Goal: Ask a question: Seek information or help from site administrators or community

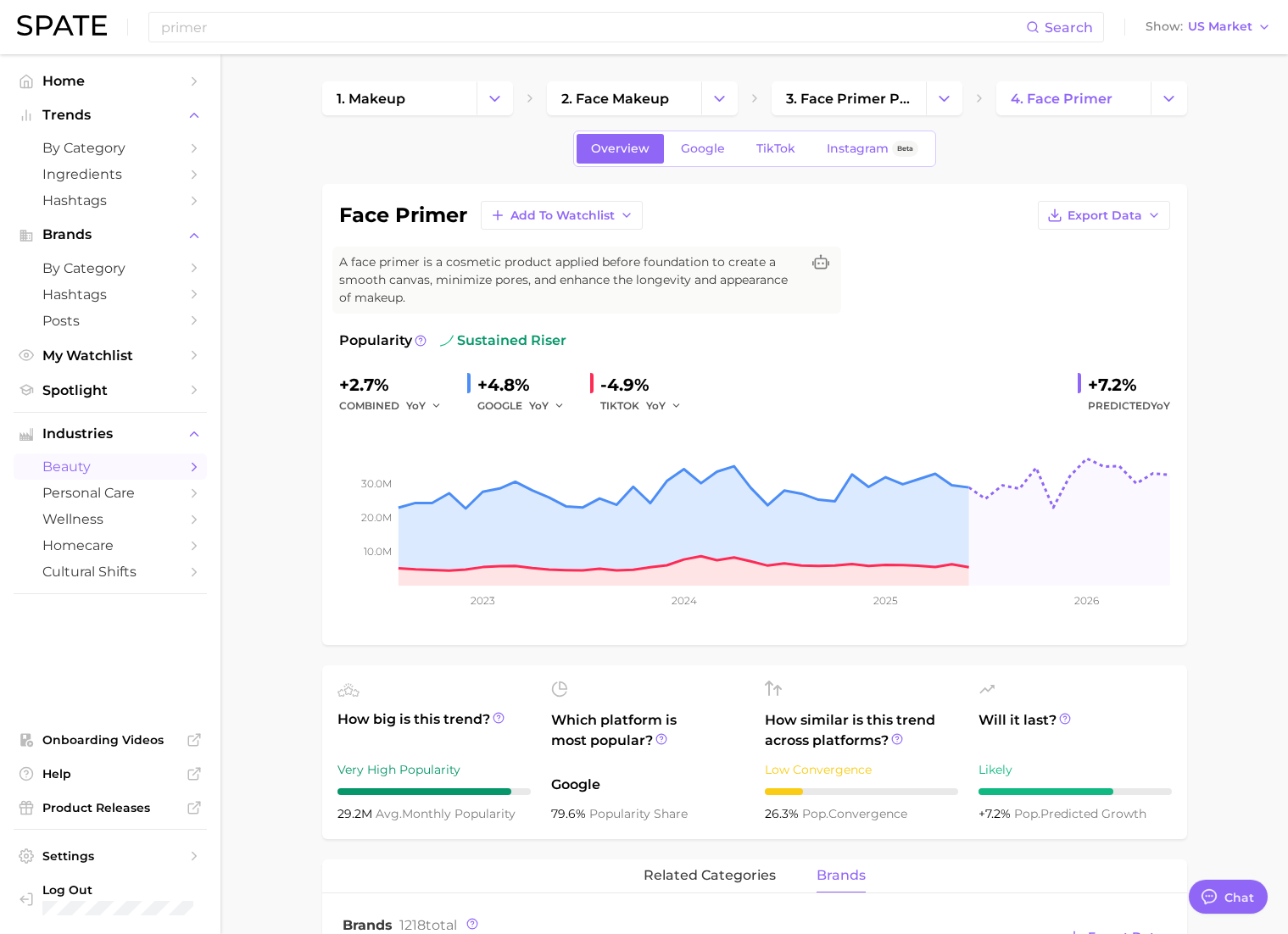
scroll to position [660, 0]
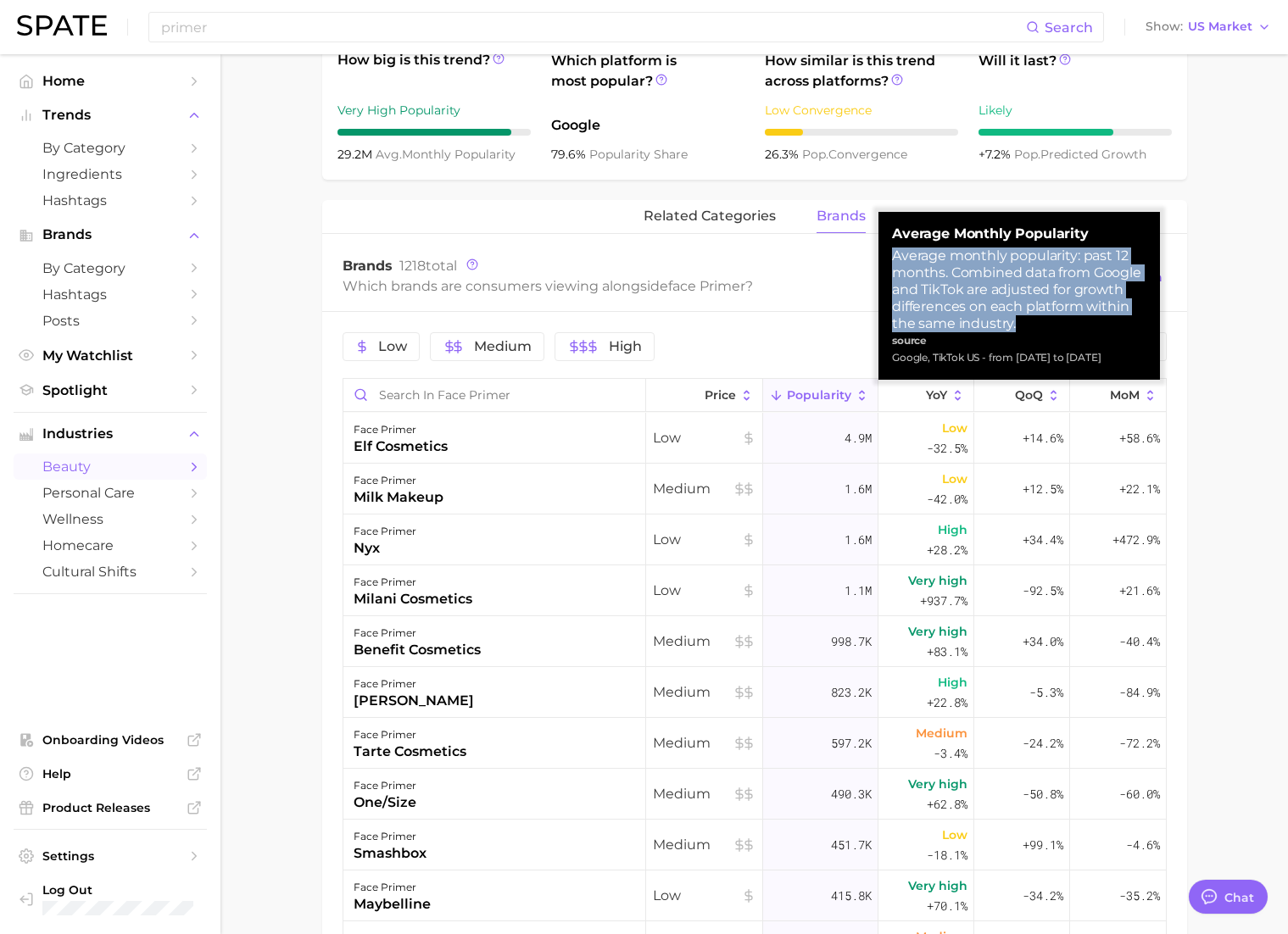
drag, startPoint x: 894, startPoint y: 258, endPoint x: 1034, endPoint y: 324, distance: 154.8
click at [1034, 324] on div "Average monthly popularity: past 12 months. Combined data from Google and TikTo…" at bounding box center [1019, 290] width 254 height 85
copy div "Average monthly popularity: past 12 months. Combined data from Google and TikTo…"
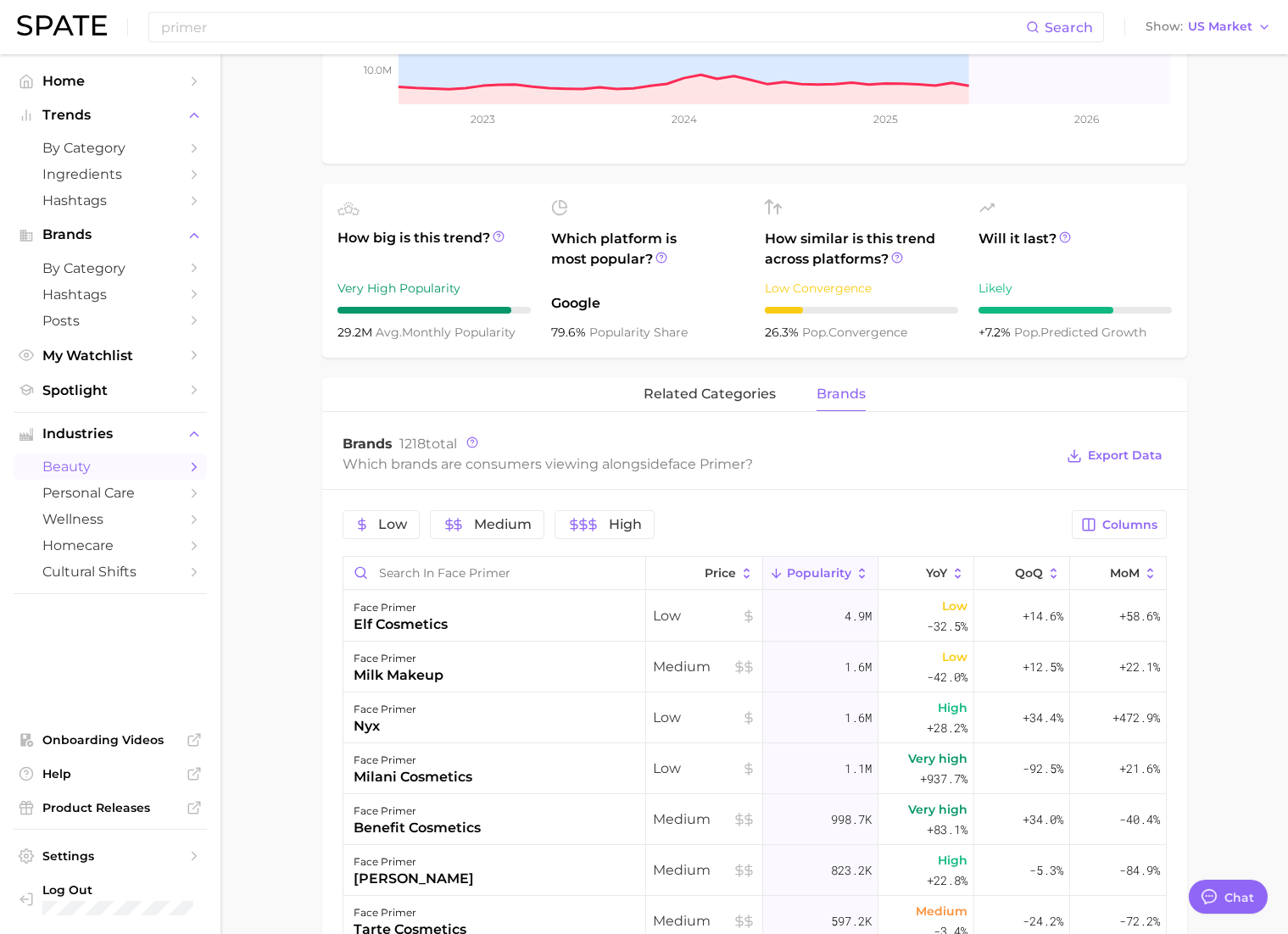
scroll to position [482, 0]
click at [832, 572] on span "Popularity" at bounding box center [819, 572] width 64 height 14
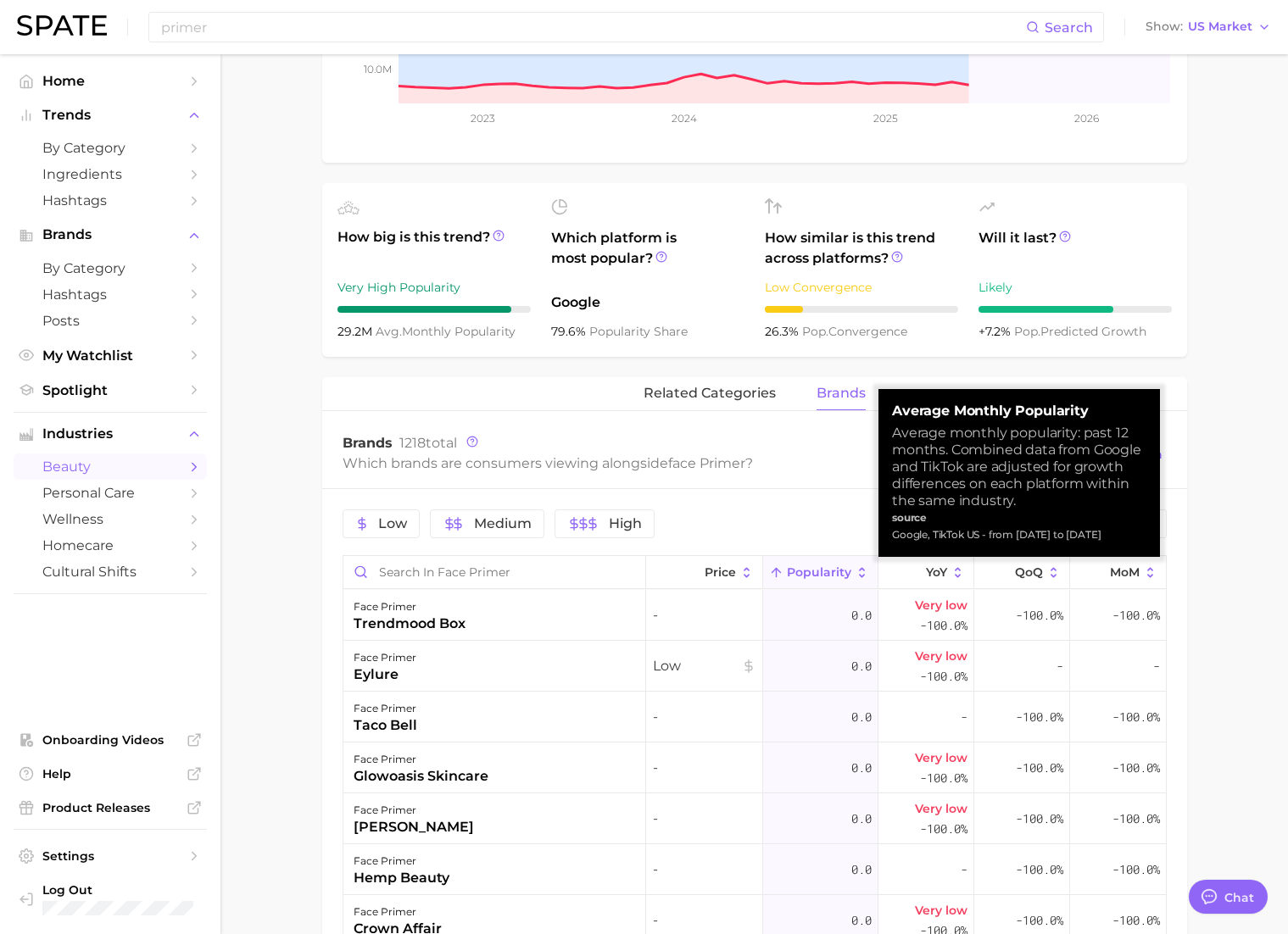
click at [832, 572] on span "Popularity" at bounding box center [819, 572] width 64 height 14
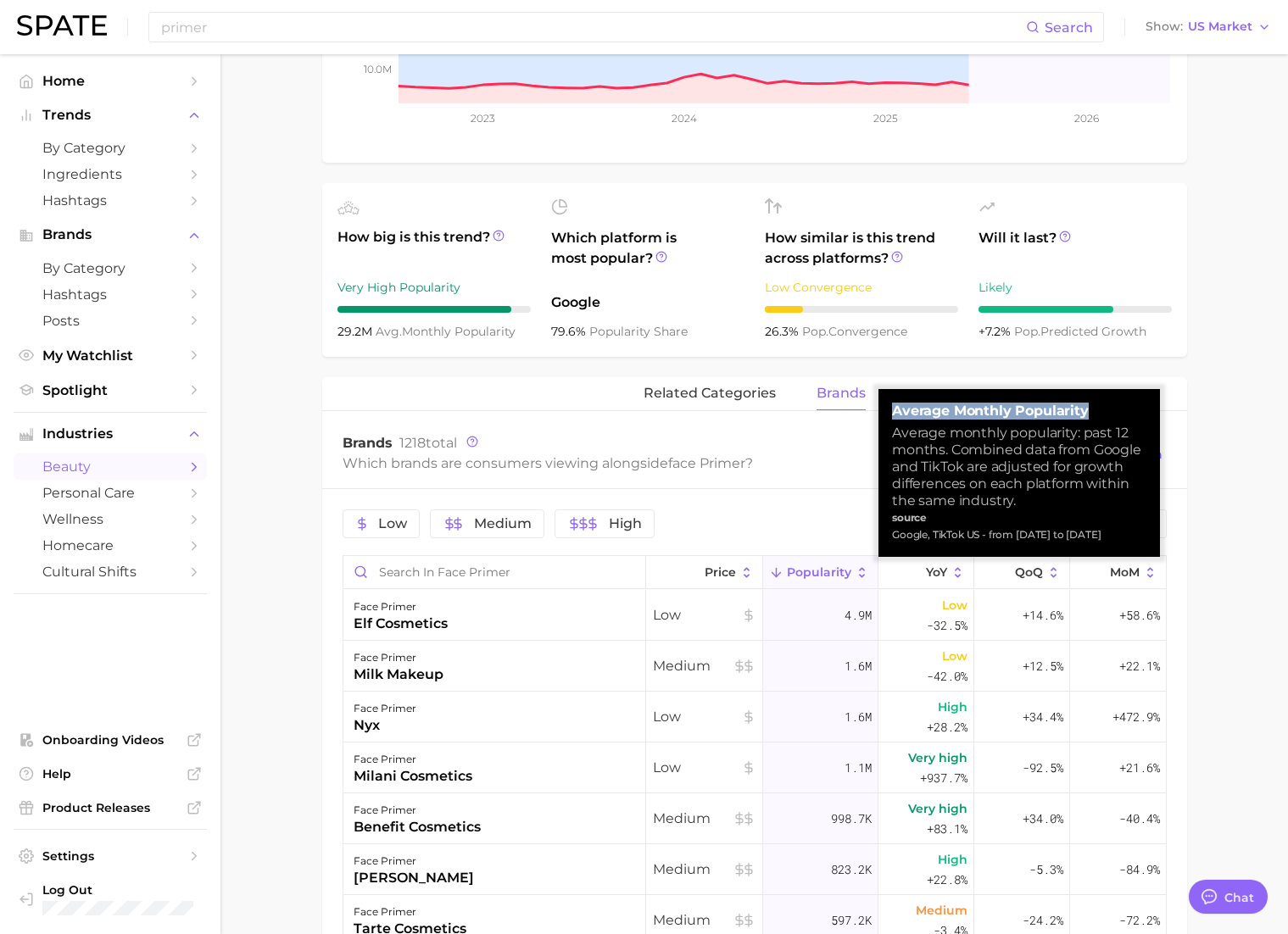
drag, startPoint x: 891, startPoint y: 412, endPoint x: 1106, endPoint y: 417, distance: 215.1
click at [1106, 417] on strong "Average Monthly Popularity" at bounding box center [1019, 411] width 254 height 17
copy strong "Average Monthly Popularity"
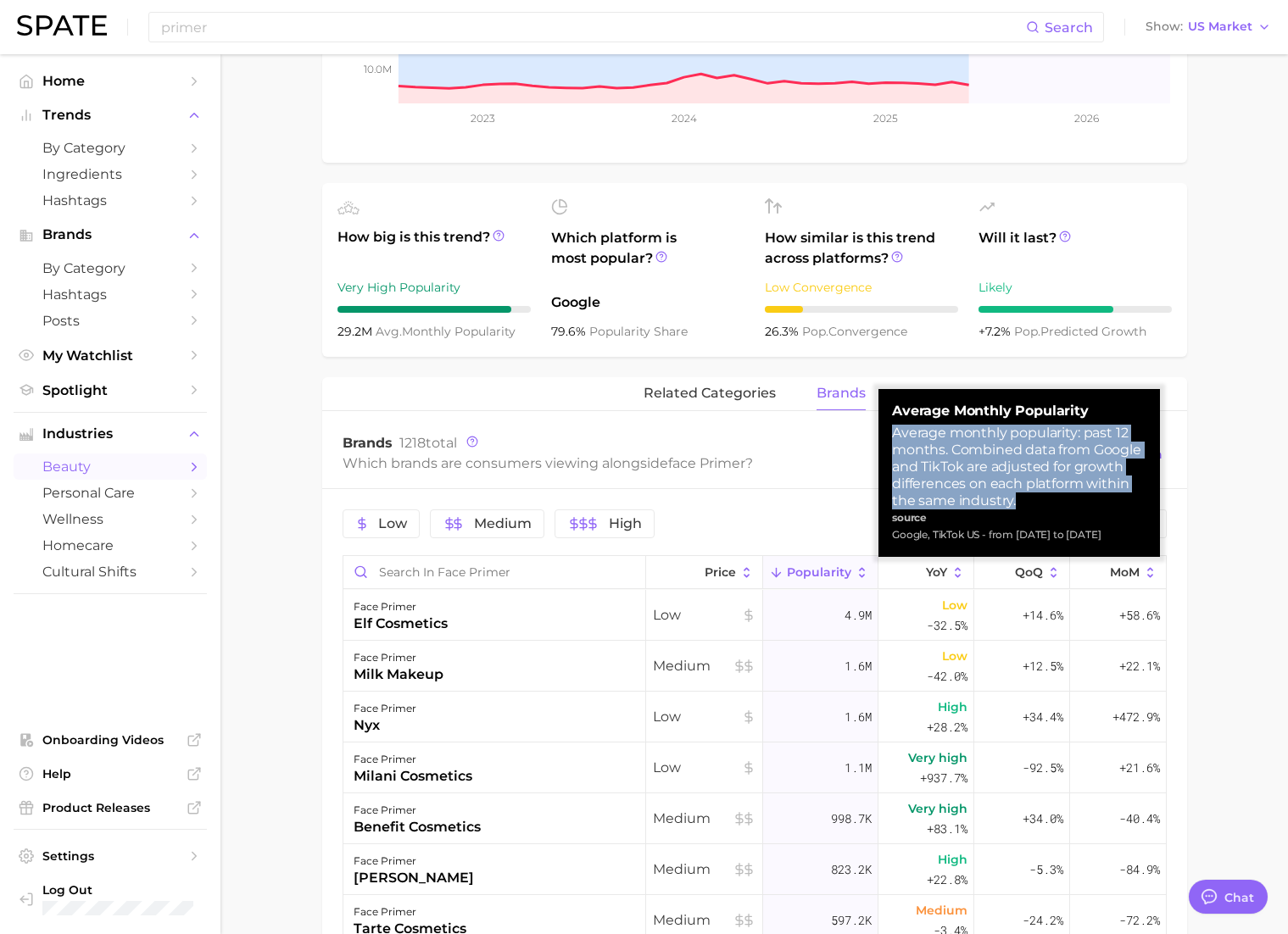
drag, startPoint x: 895, startPoint y: 435, endPoint x: 1034, endPoint y: 504, distance: 155.2
click at [1034, 504] on div "Average monthly popularity: past 12 months. Combined data from Google and TikTo…" at bounding box center [1019, 467] width 254 height 85
copy div "Average monthly popularity: past 12 months. Combined data from Google and TikTo…"
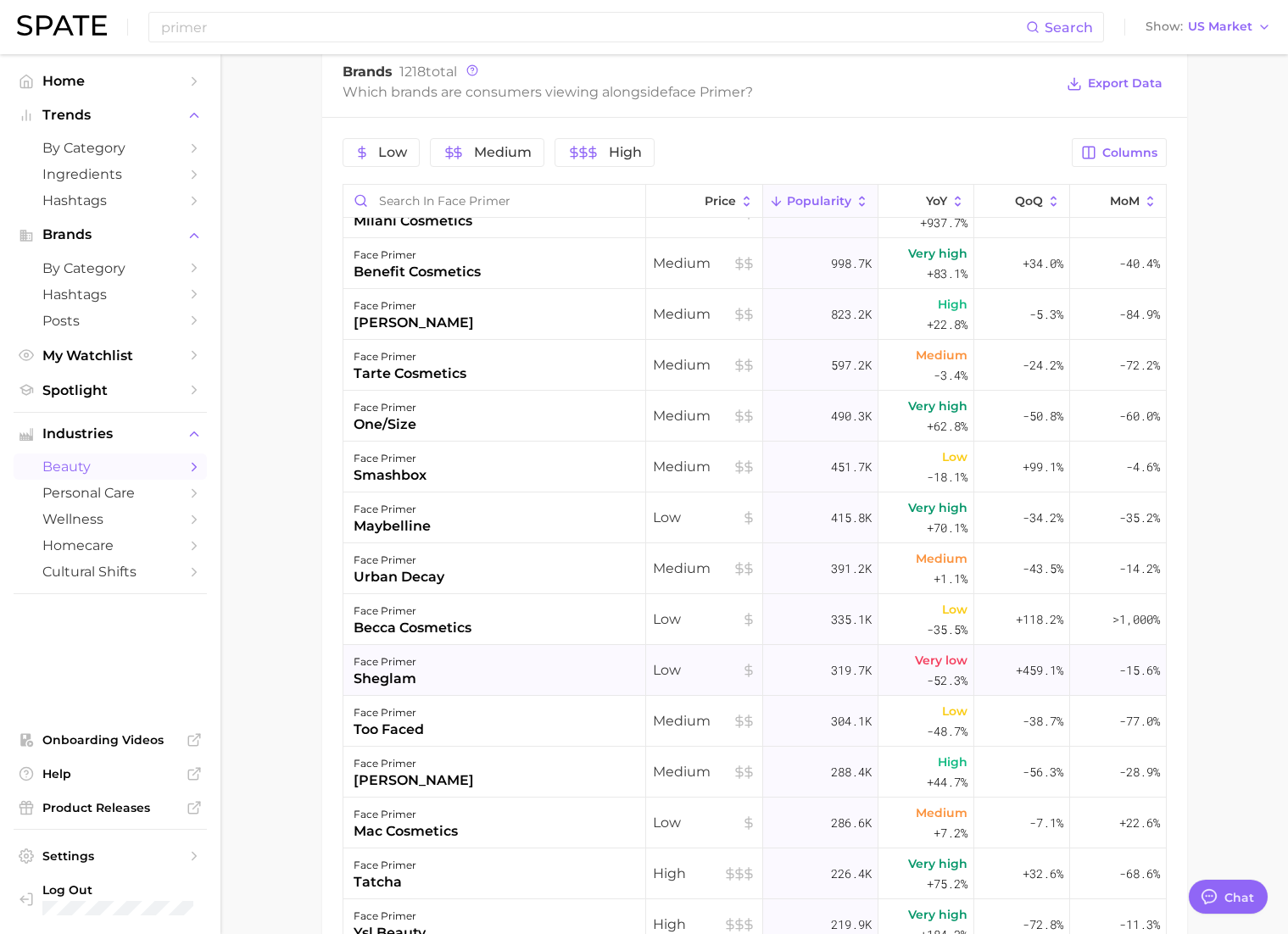
scroll to position [870, 0]
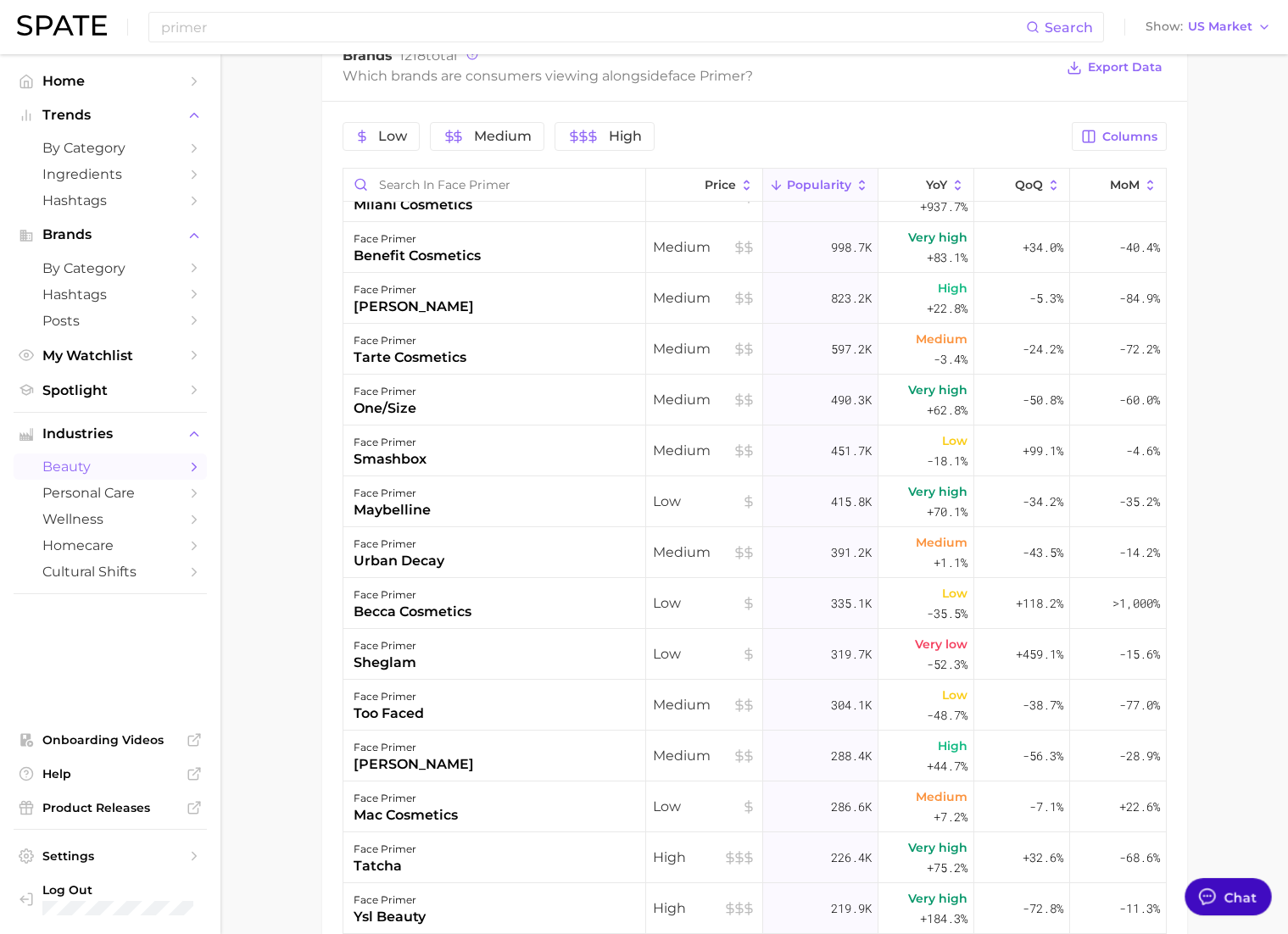
click at [1228, 900] on div "Chat" at bounding box center [1241, 897] width 33 height 20
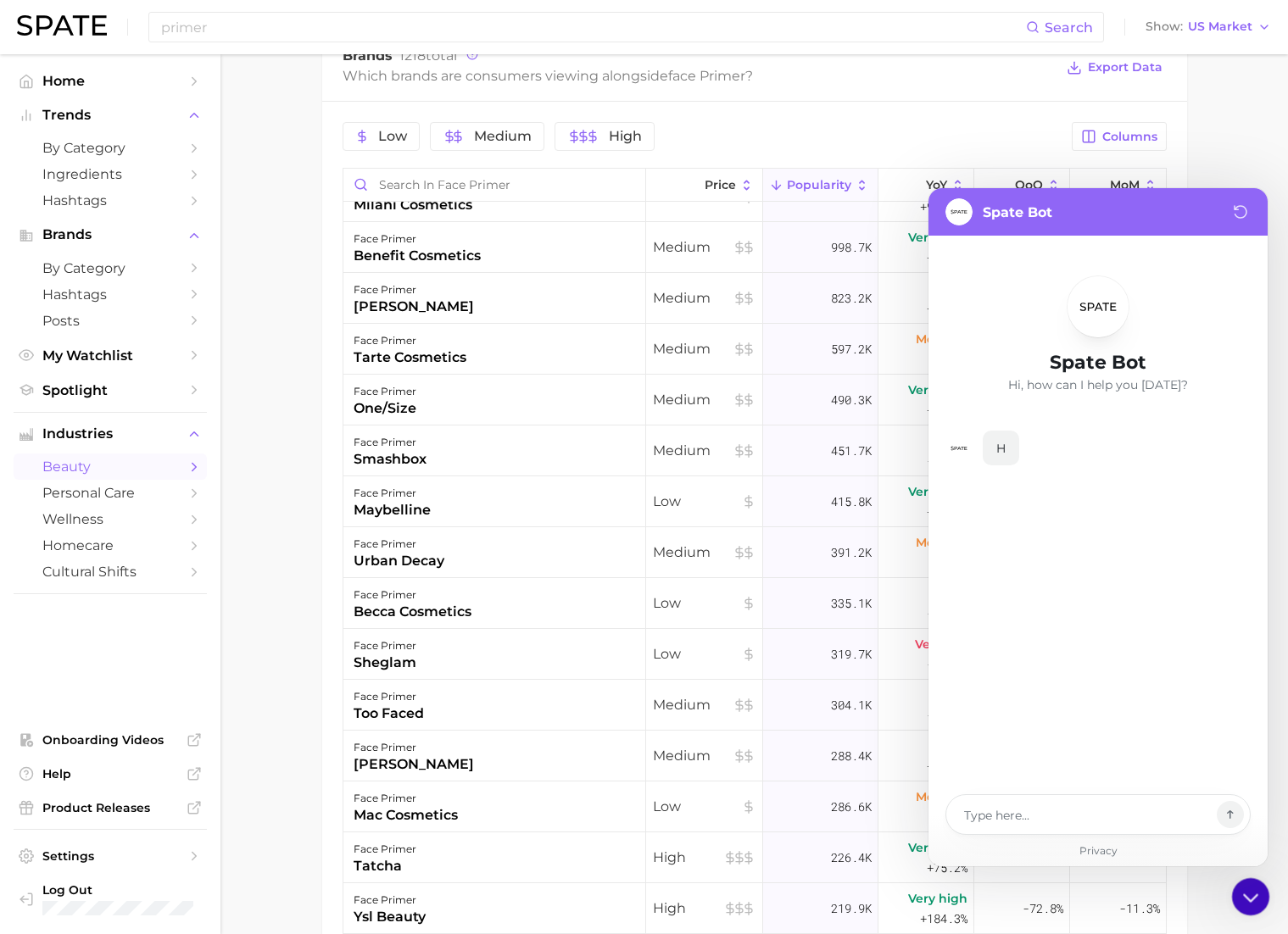
type textarea "x"
type textarea "a"
type textarea "x"
type textarea "av"
type textarea "x"
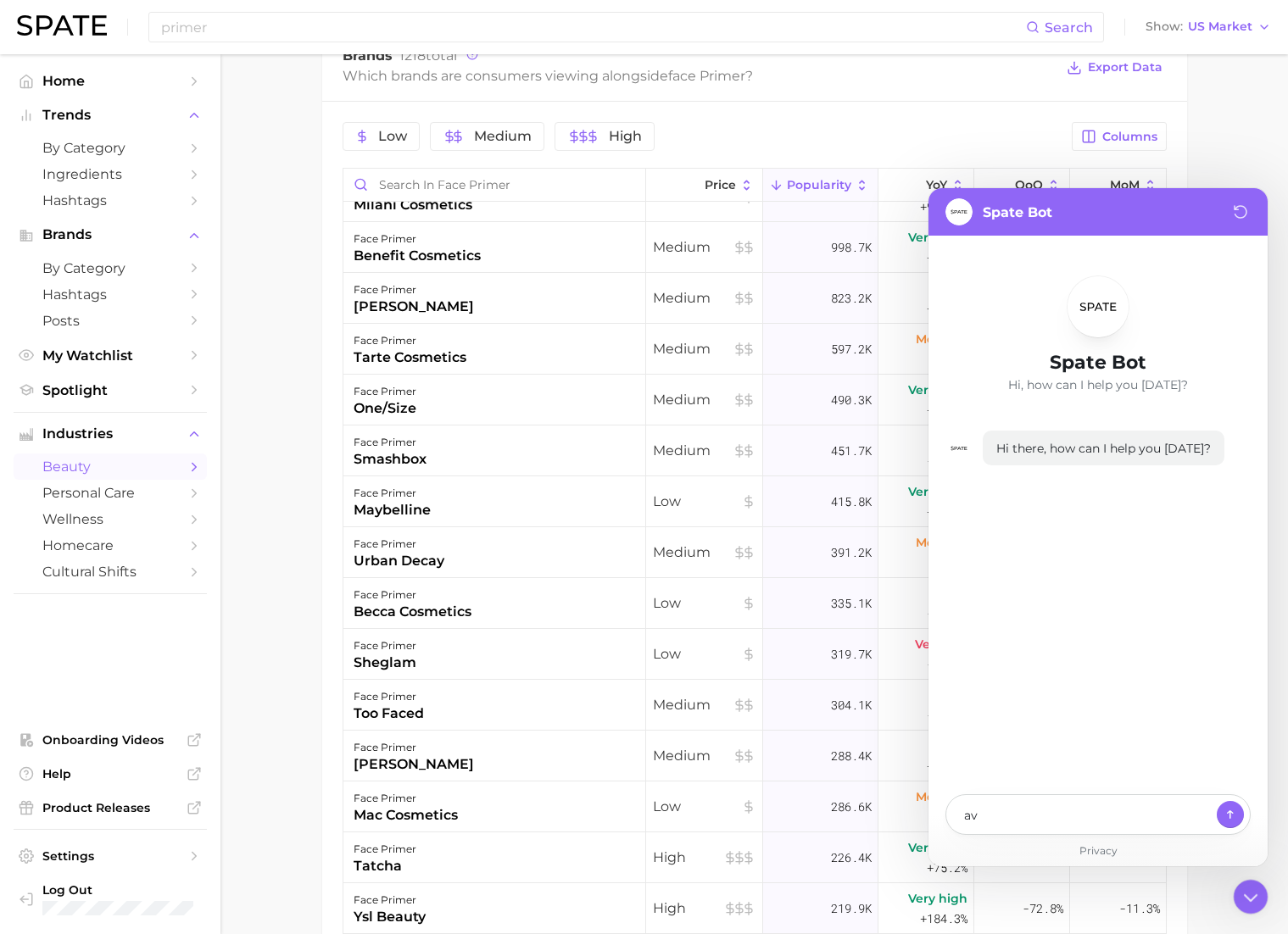
type textarea "ave"
type textarea "x"
type textarea "aver"
type textarea "x"
type textarea "[PERSON_NAME]"
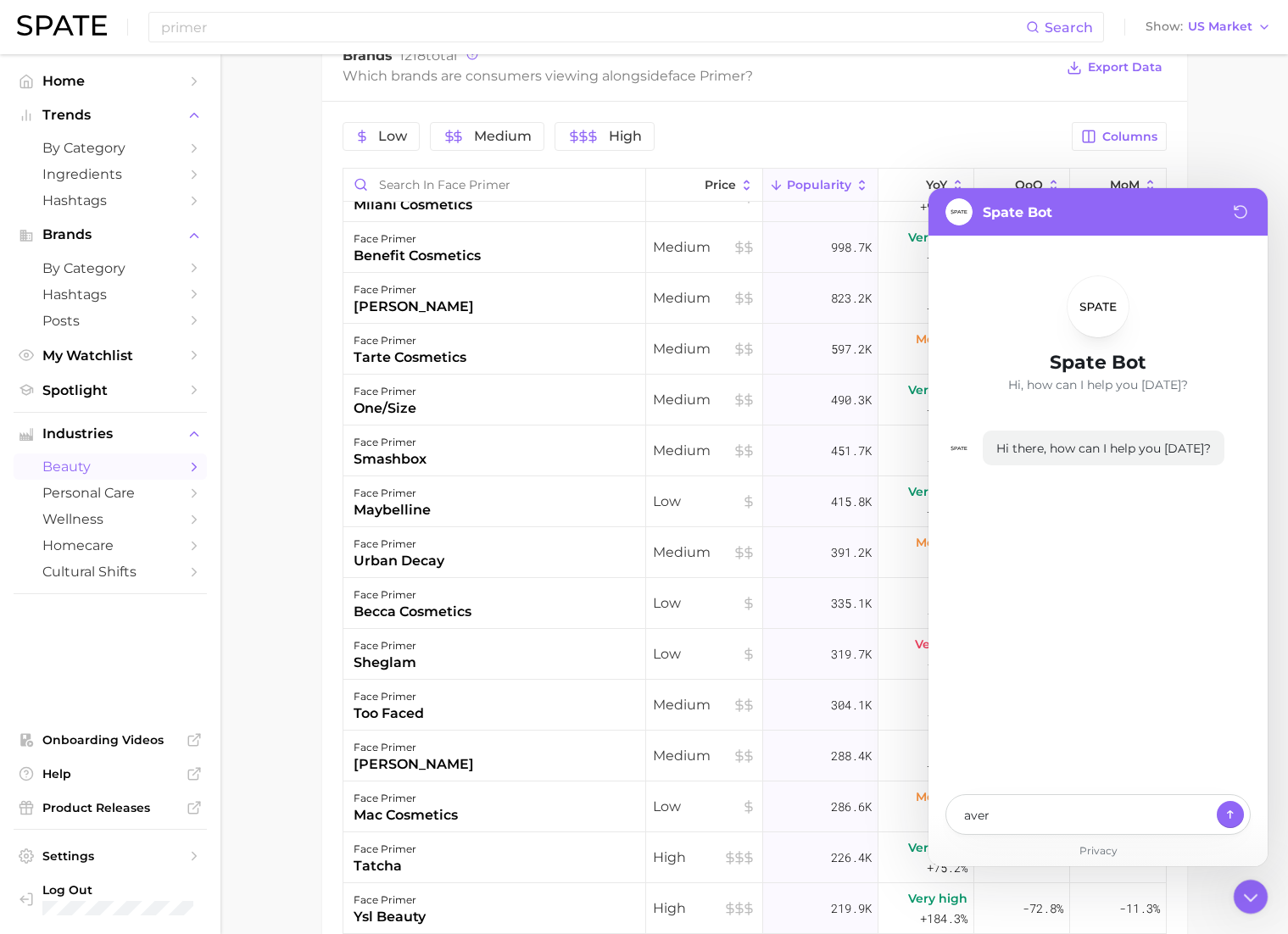
type textarea "x"
type textarea "averag"
type textarea "x"
type textarea "average"
type textarea "x"
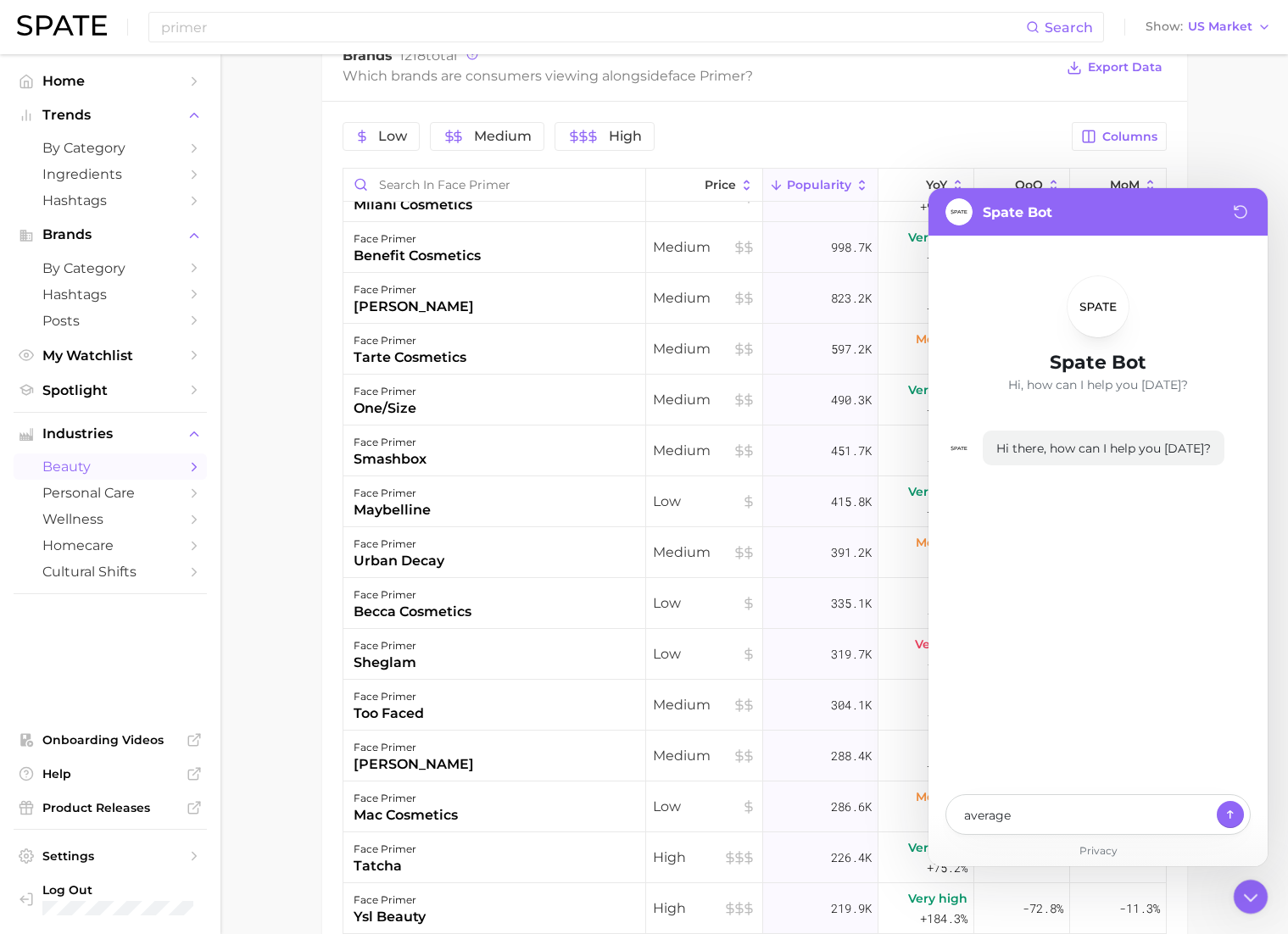
type textarea "average"
type textarea "x"
type textarea "average m"
type textarea "x"
type textarea "average mo"
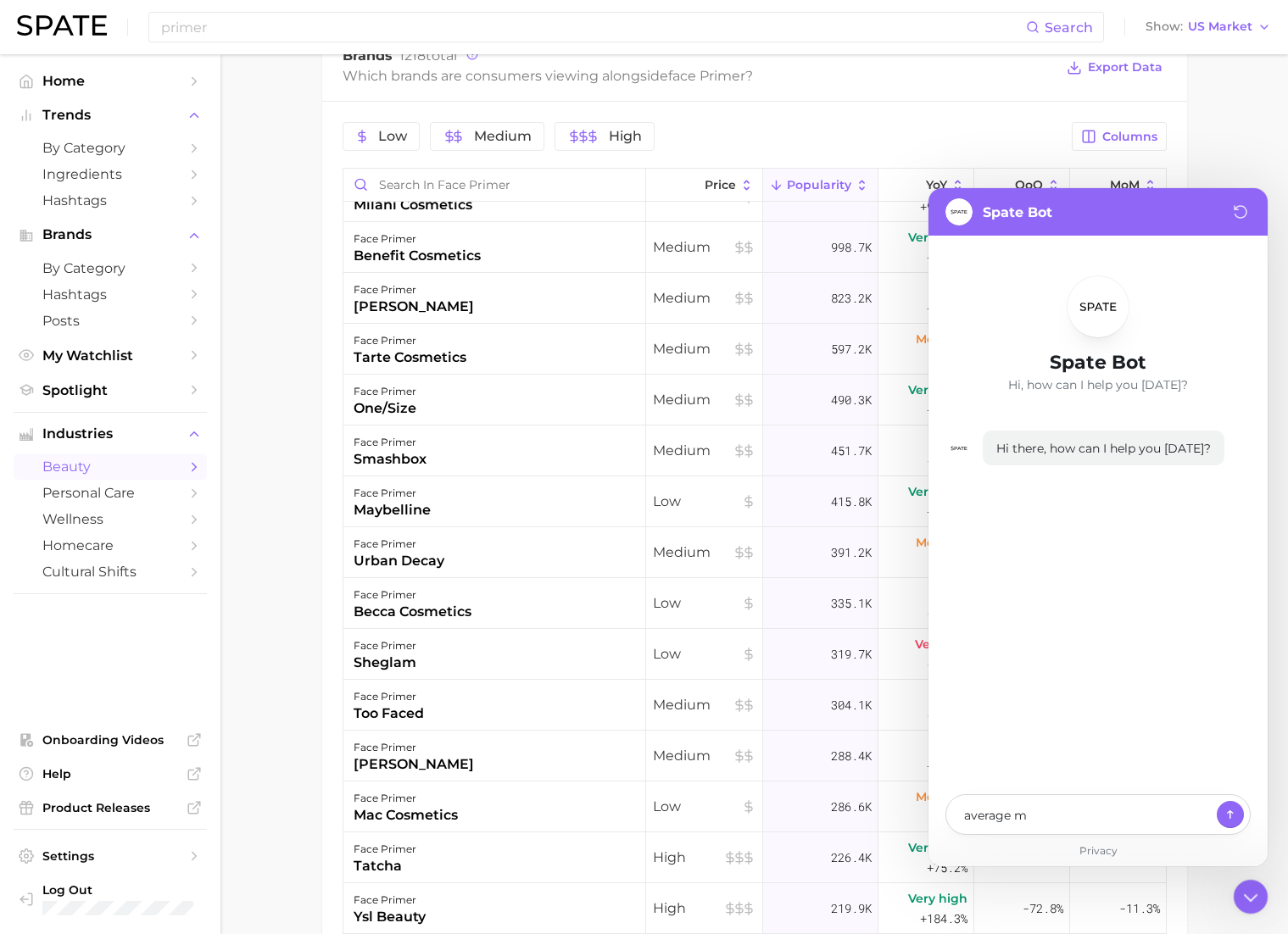
type textarea "x"
type textarea "average mon"
type textarea "x"
type textarea "average mont"
type textarea "x"
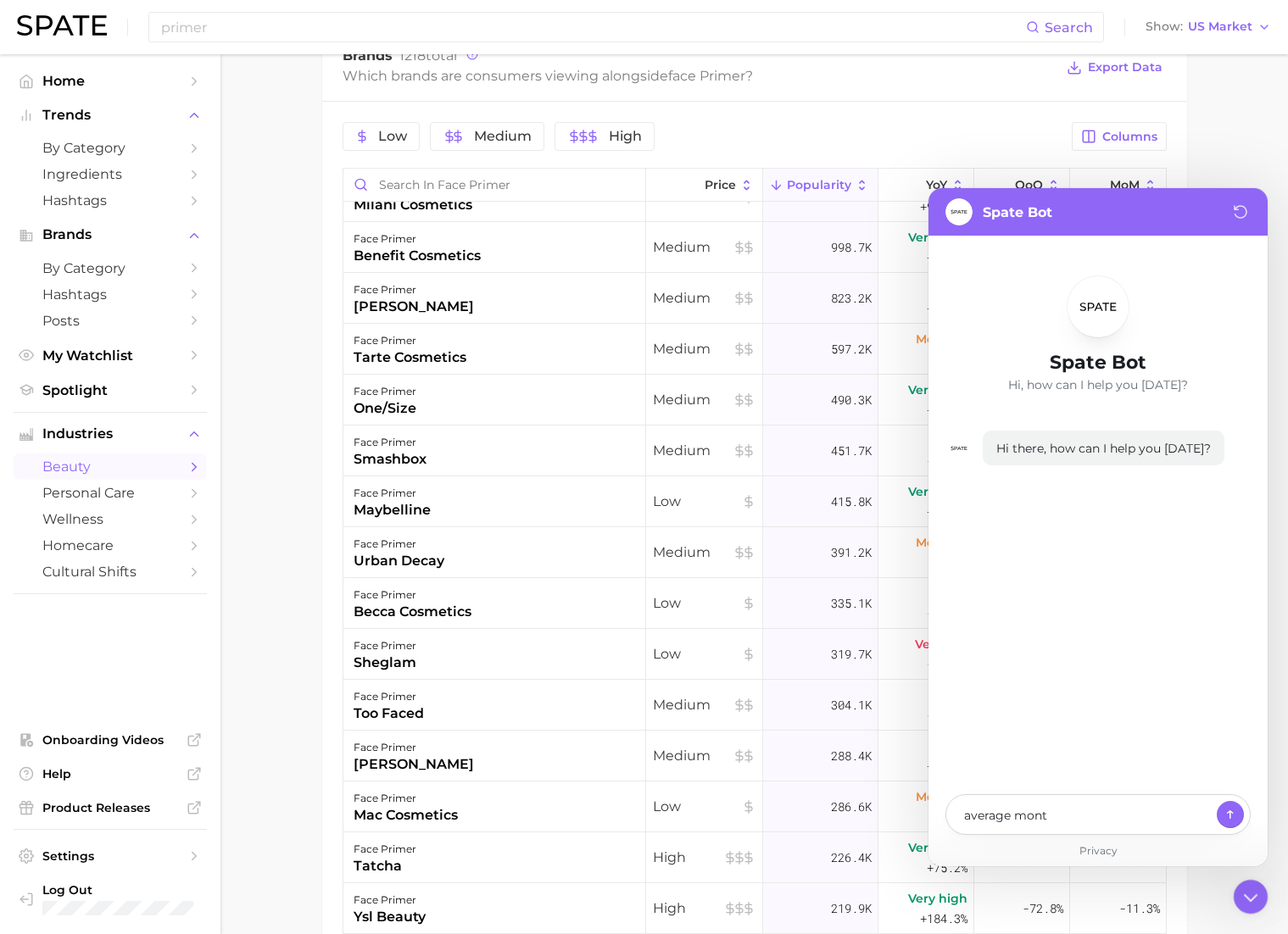
type textarea "average month"
type textarea "x"
type textarea "average monthy"
type textarea "x"
type textarea "average monthy"
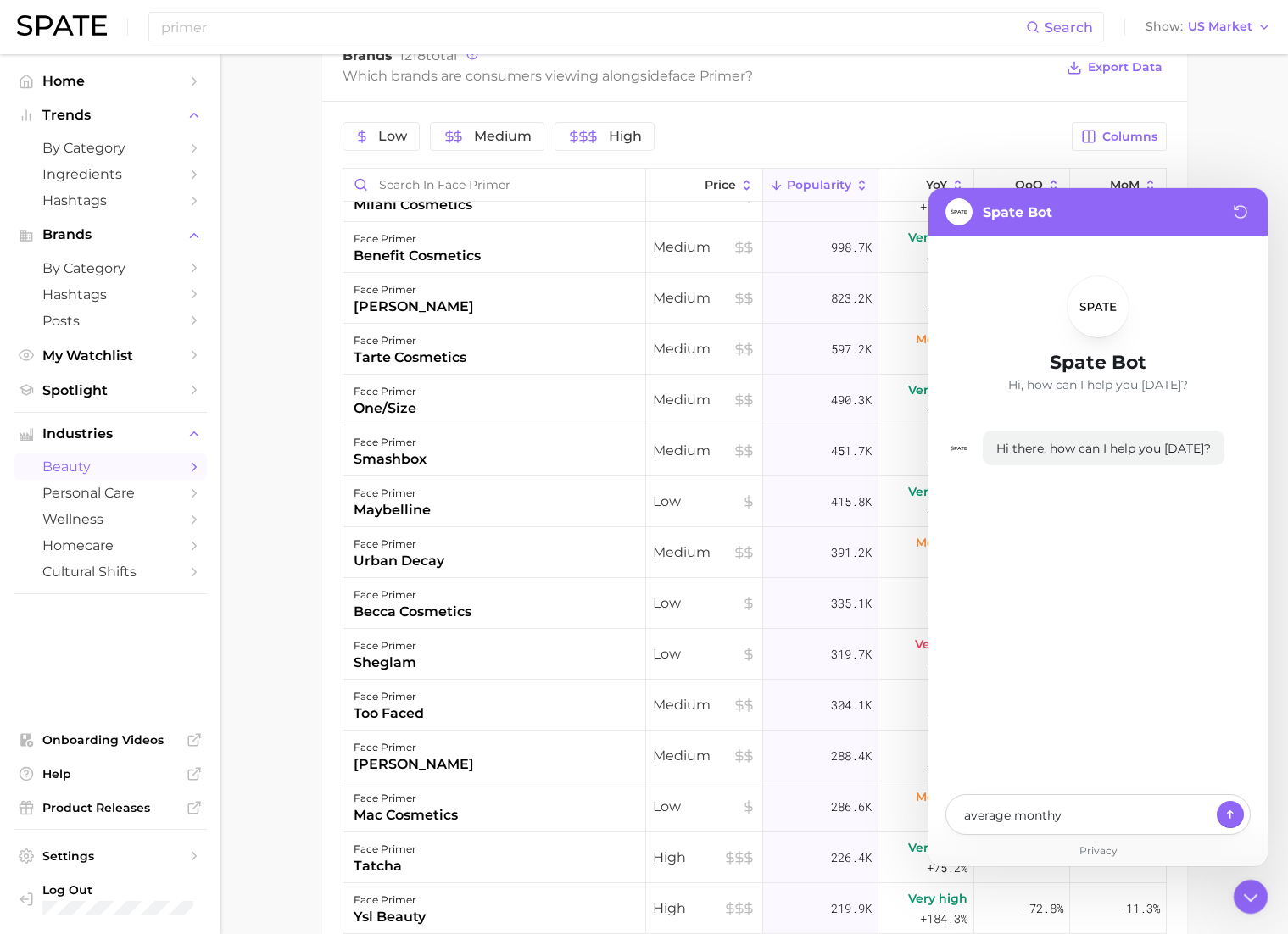
type textarea "x"
type textarea "average monthy"
type textarea "x"
type textarea "average month"
type textarea "x"
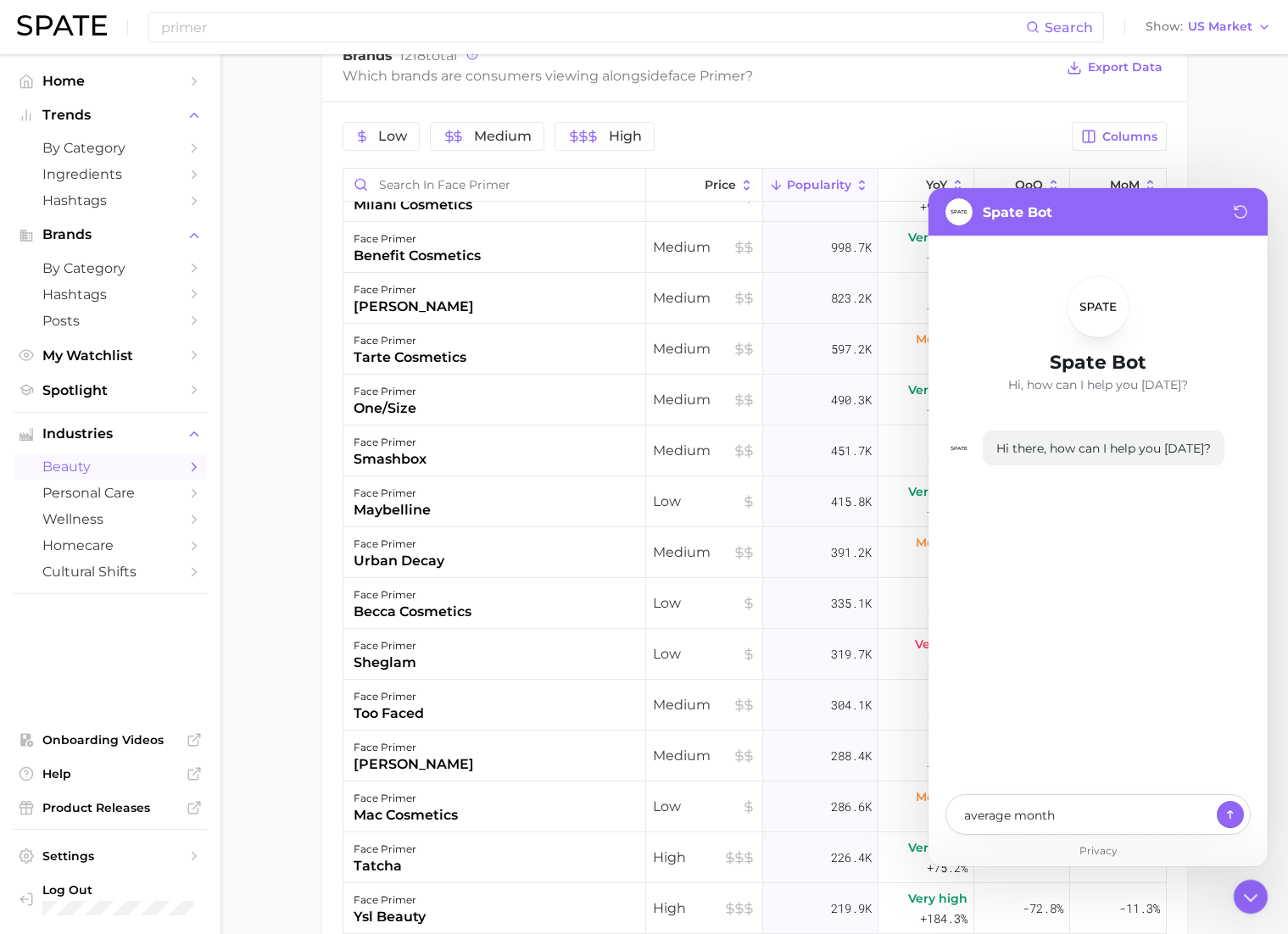
type textarea "average mont"
type textarea "x"
type textarea "average month"
type textarea "x"
type textarea "average monthl"
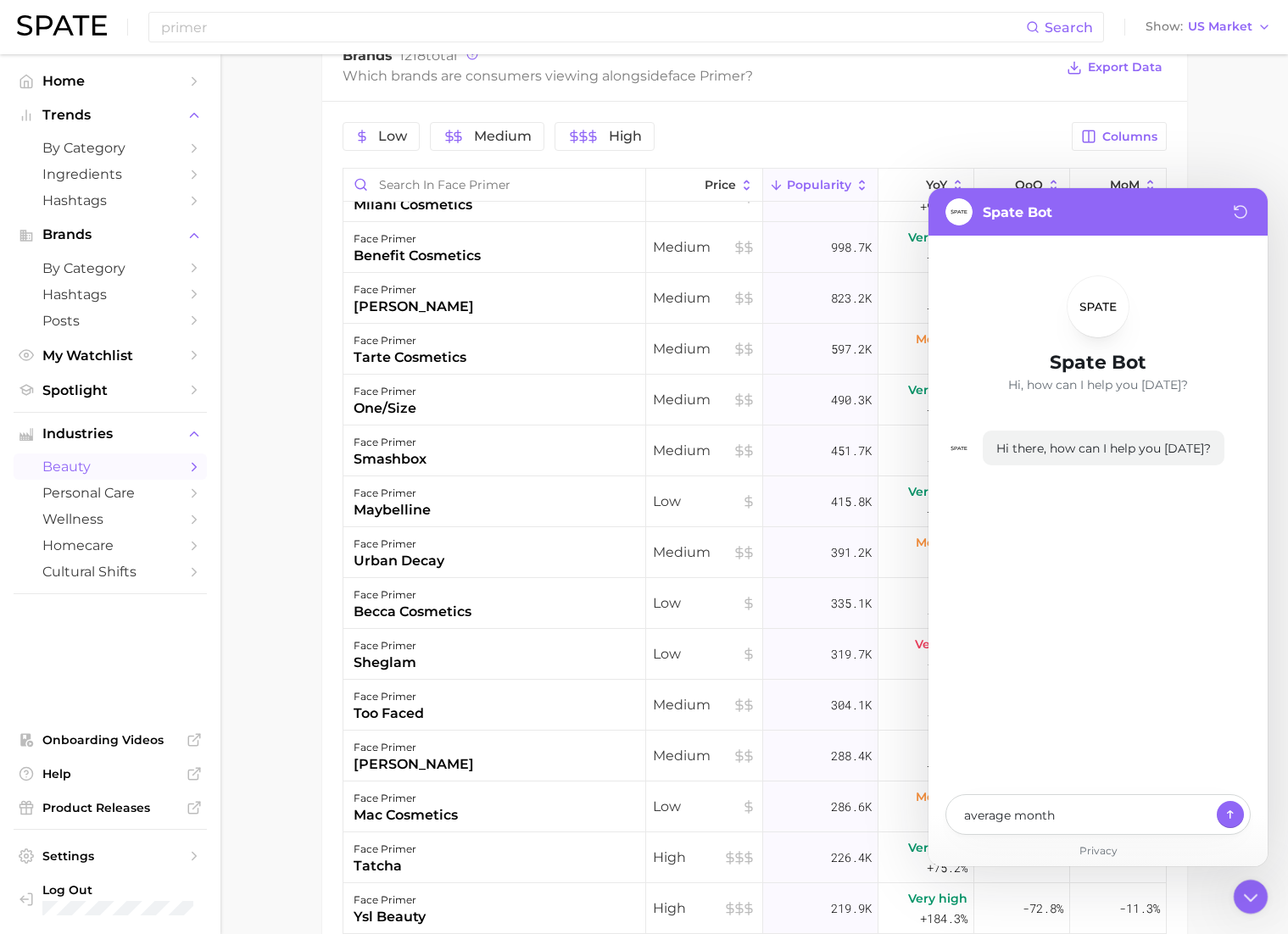
type textarea "x"
type textarea "average monthly"
type textarea "x"
type textarea "average monthly"
type textarea "x"
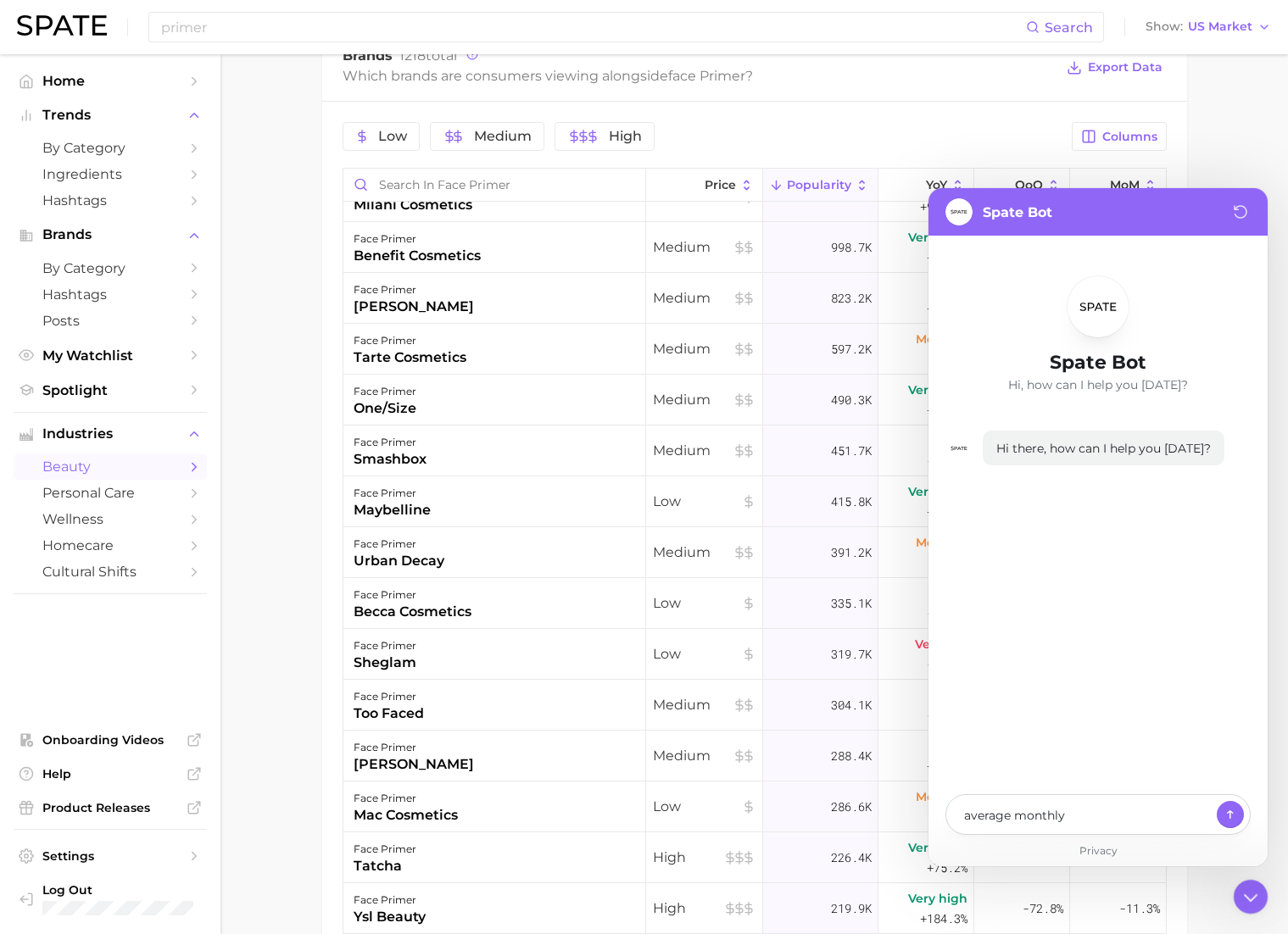
type textarea "average monthly p"
type textarea "x"
type textarea "average monthly po"
type textarea "x"
type textarea "average monthly pop"
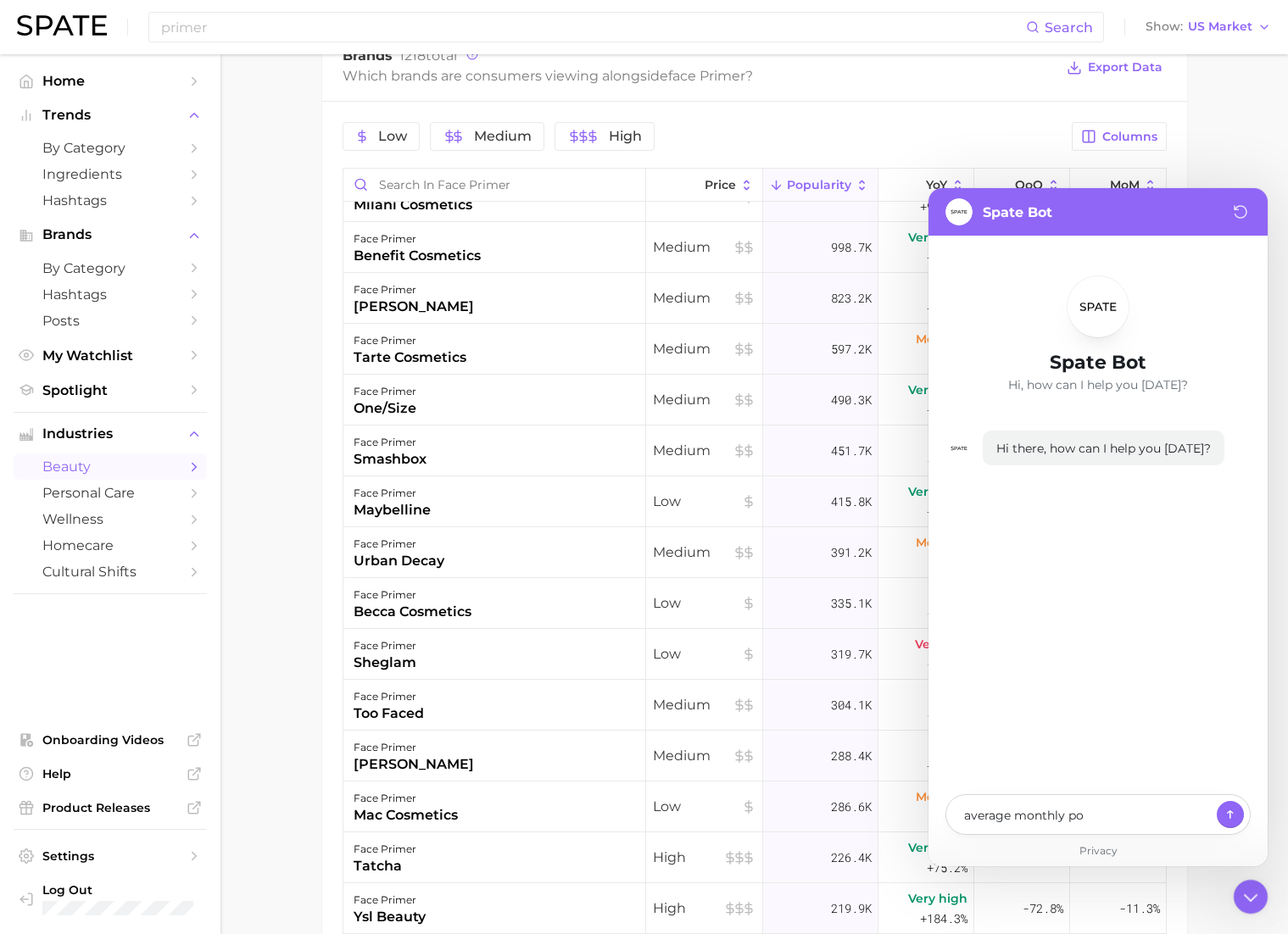
type textarea "x"
type textarea "average monthly popu"
type textarea "x"
type textarea "average monthly popul"
type textarea "x"
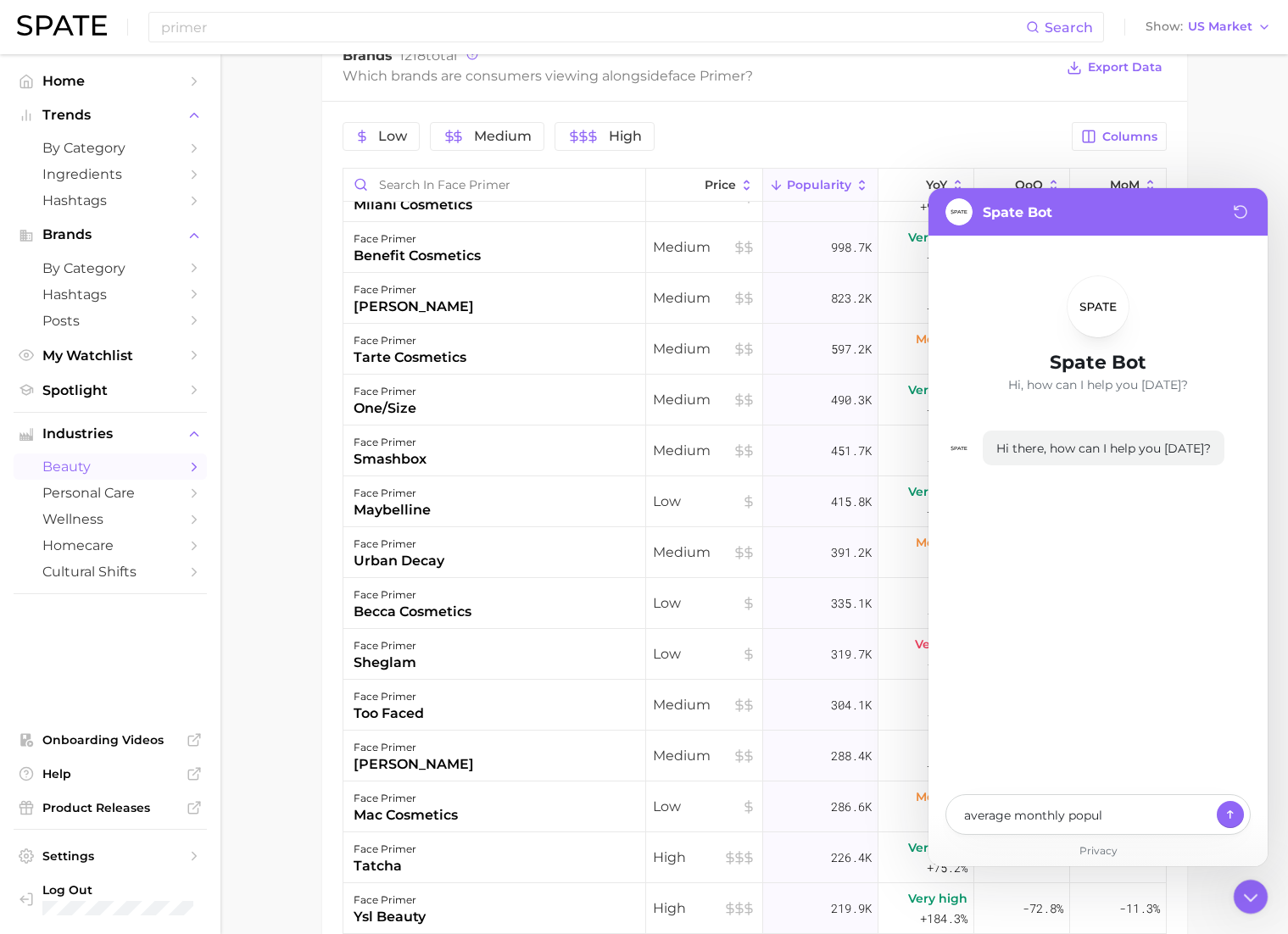
type textarea "average monthly popula"
type textarea "x"
type textarea "average monthly popular"
type textarea "x"
type textarea "average monthly populari"
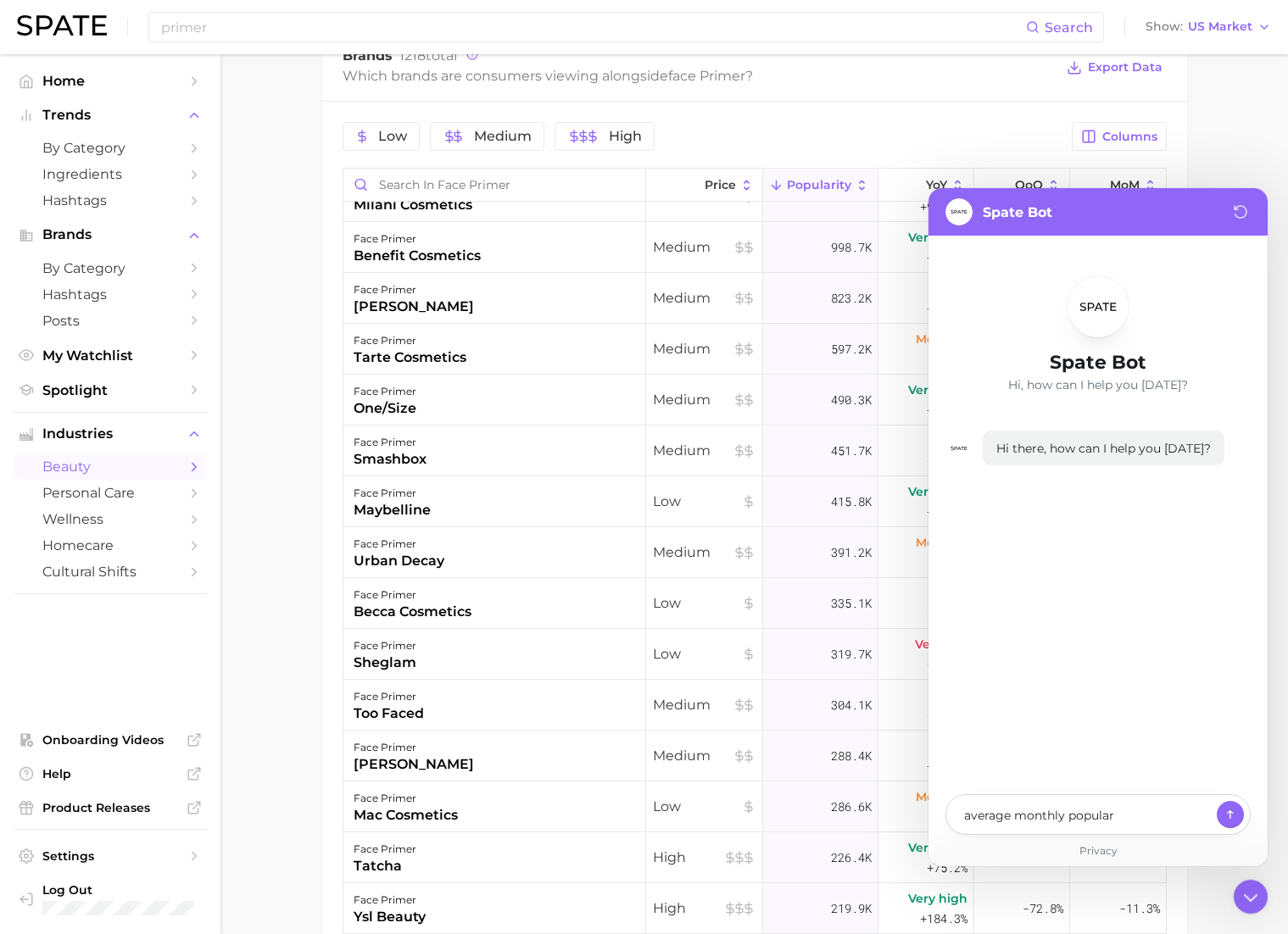
type textarea "x"
type textarea "average monthly popularit"
type textarea "x"
type textarea "average monthly popularity"
type textarea "x"
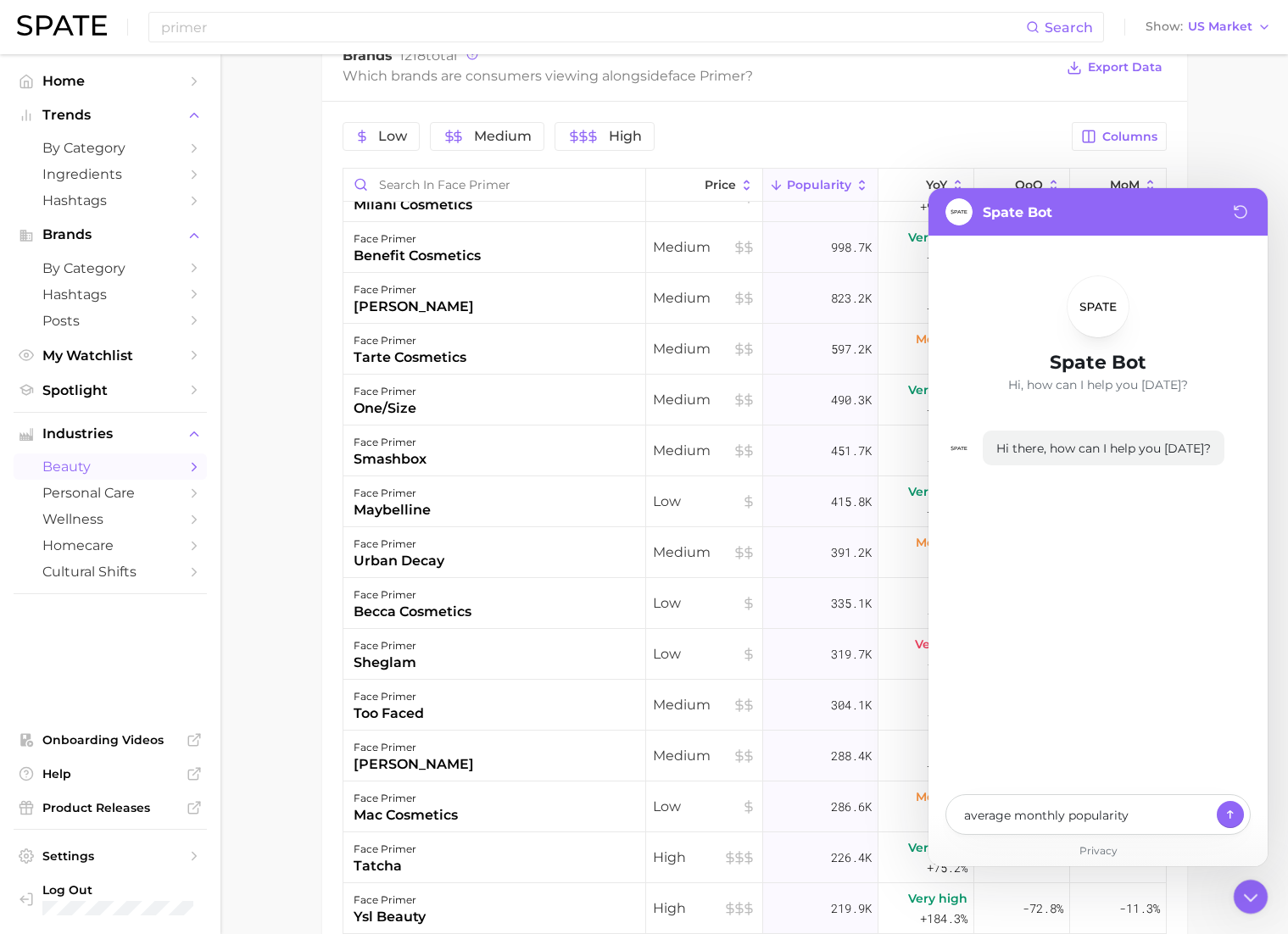
type textarea "average monthly popularity"
type textarea "x"
type textarea "average monthly popularity m"
type textarea "x"
type textarea "average monthly popularity me"
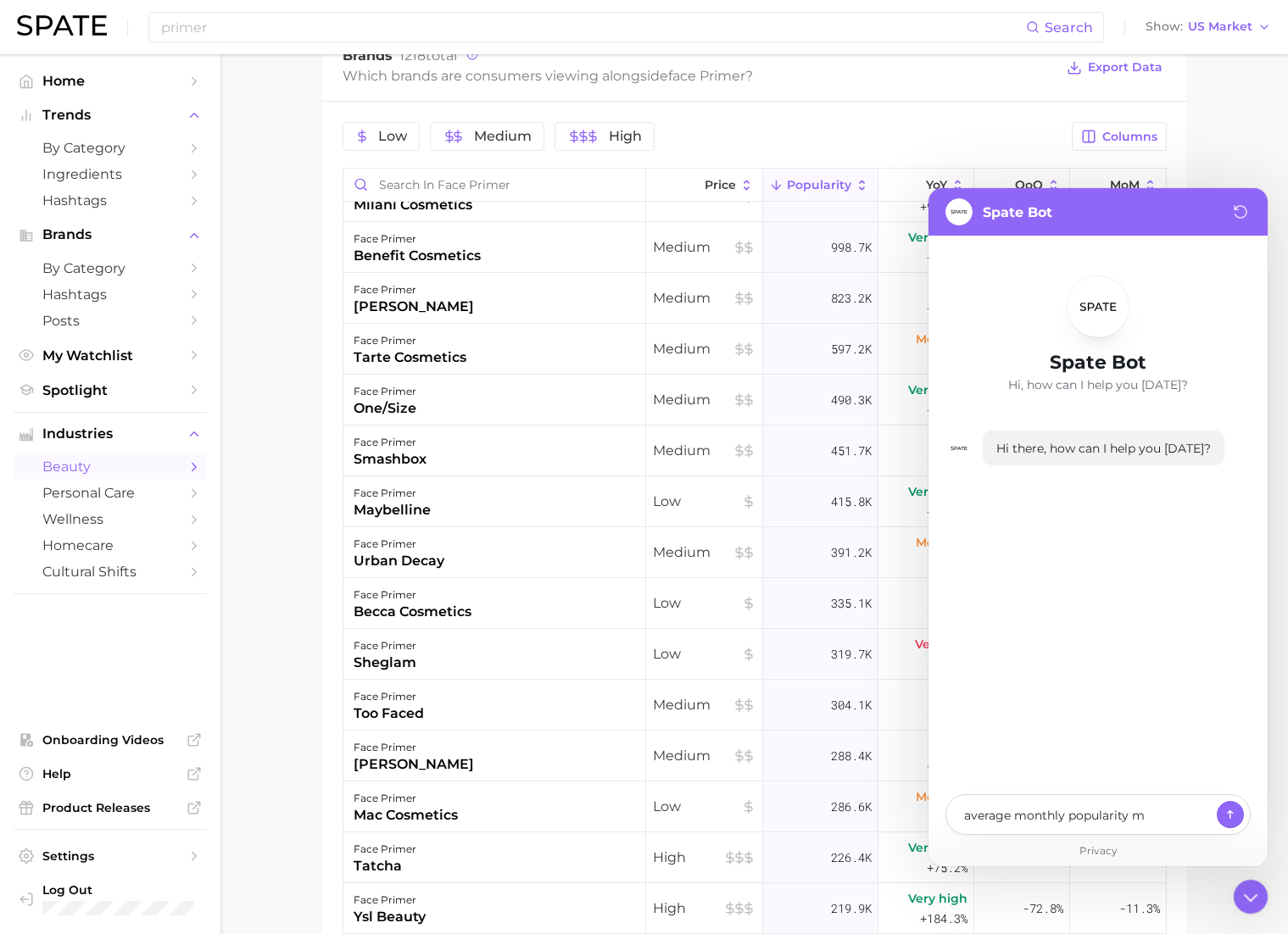
type textarea "x"
type textarea "average monthly popularity mea"
type textarea "x"
type textarea "average monthly popularity mean"
type textarea "x"
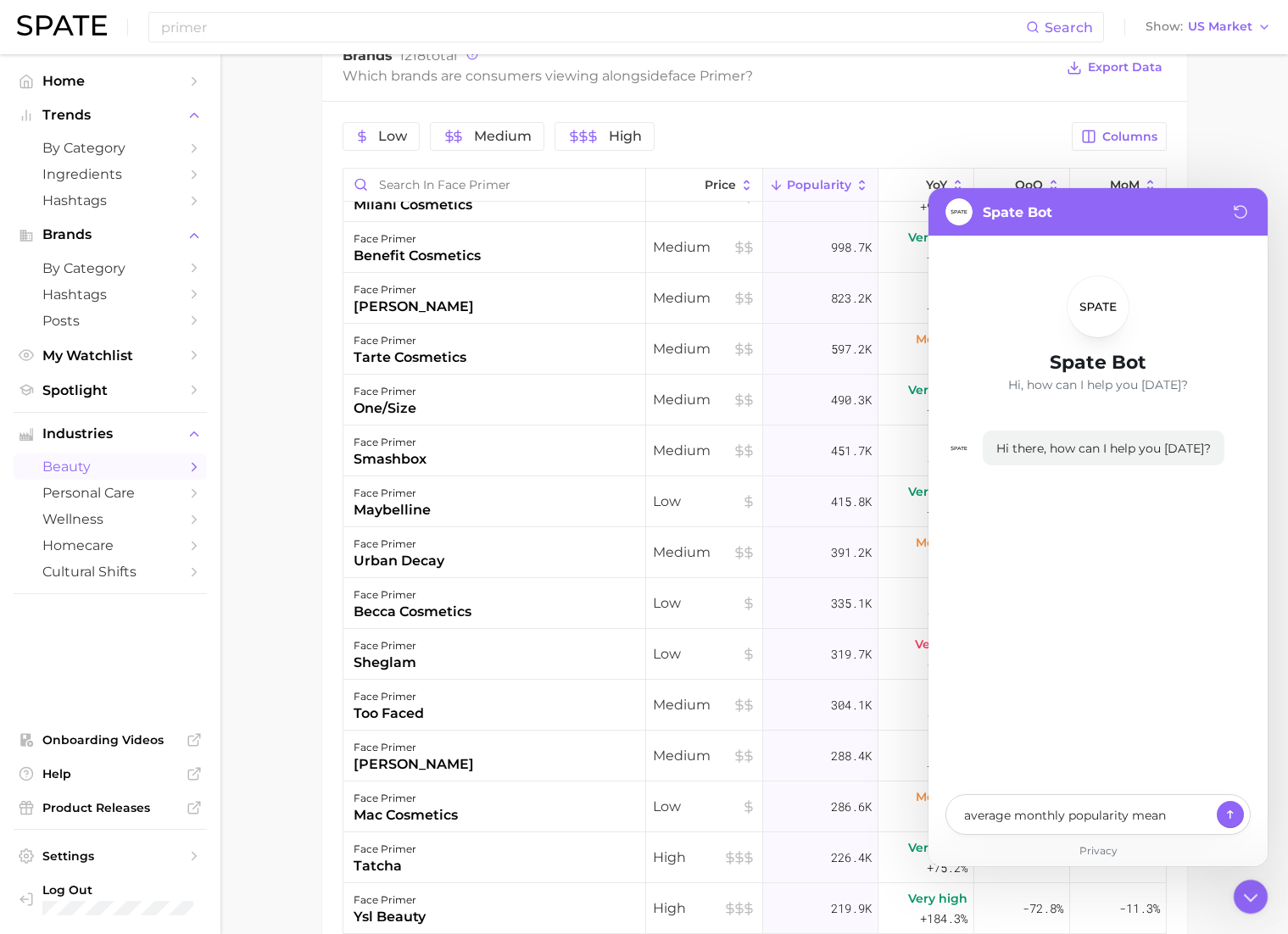
type textarea "average monthly popularity meani"
type textarea "x"
type textarea "average monthly popularity meanin"
type textarea "x"
type textarea "average monthly popularity meaning"
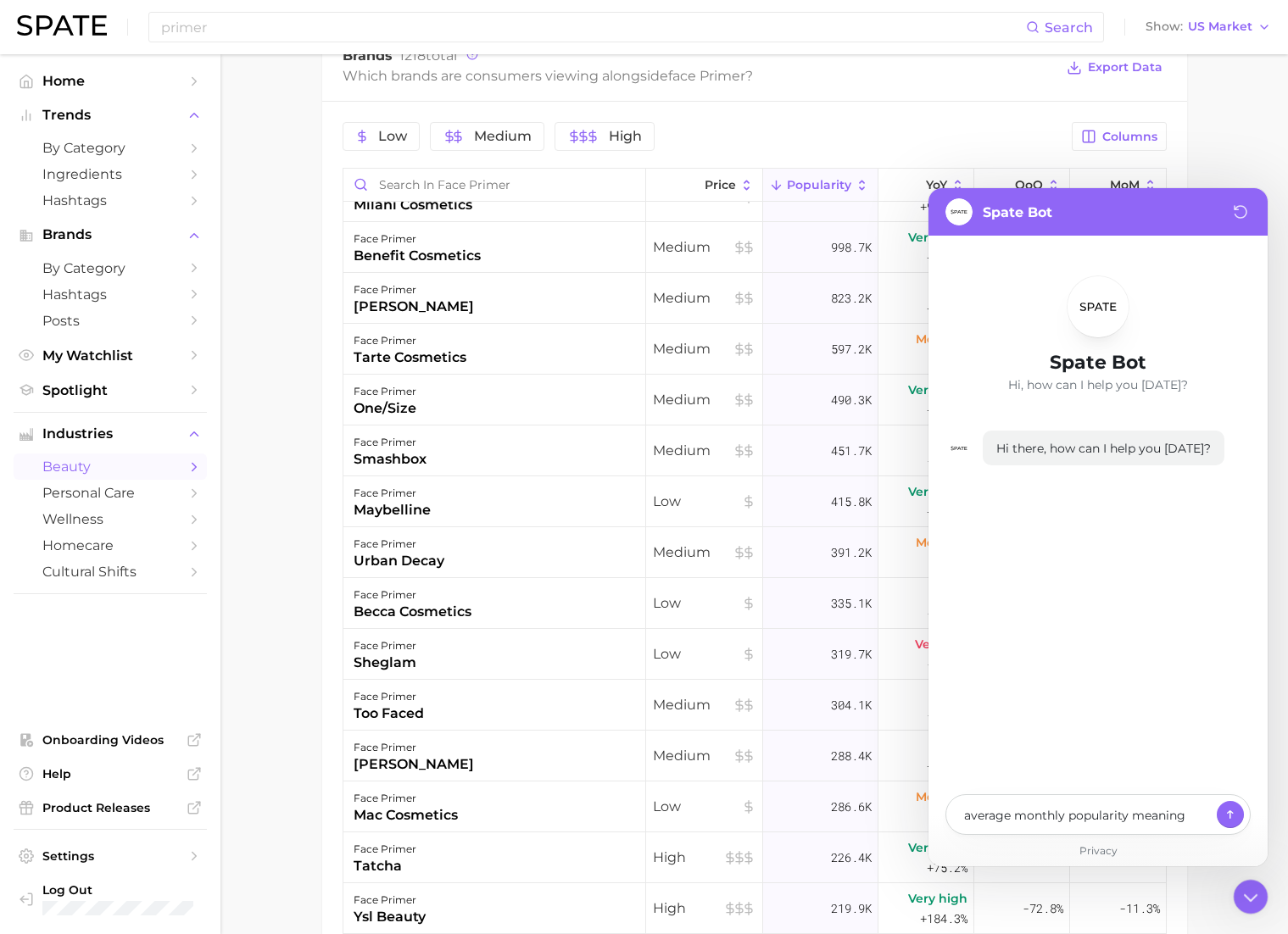
type textarea "x"
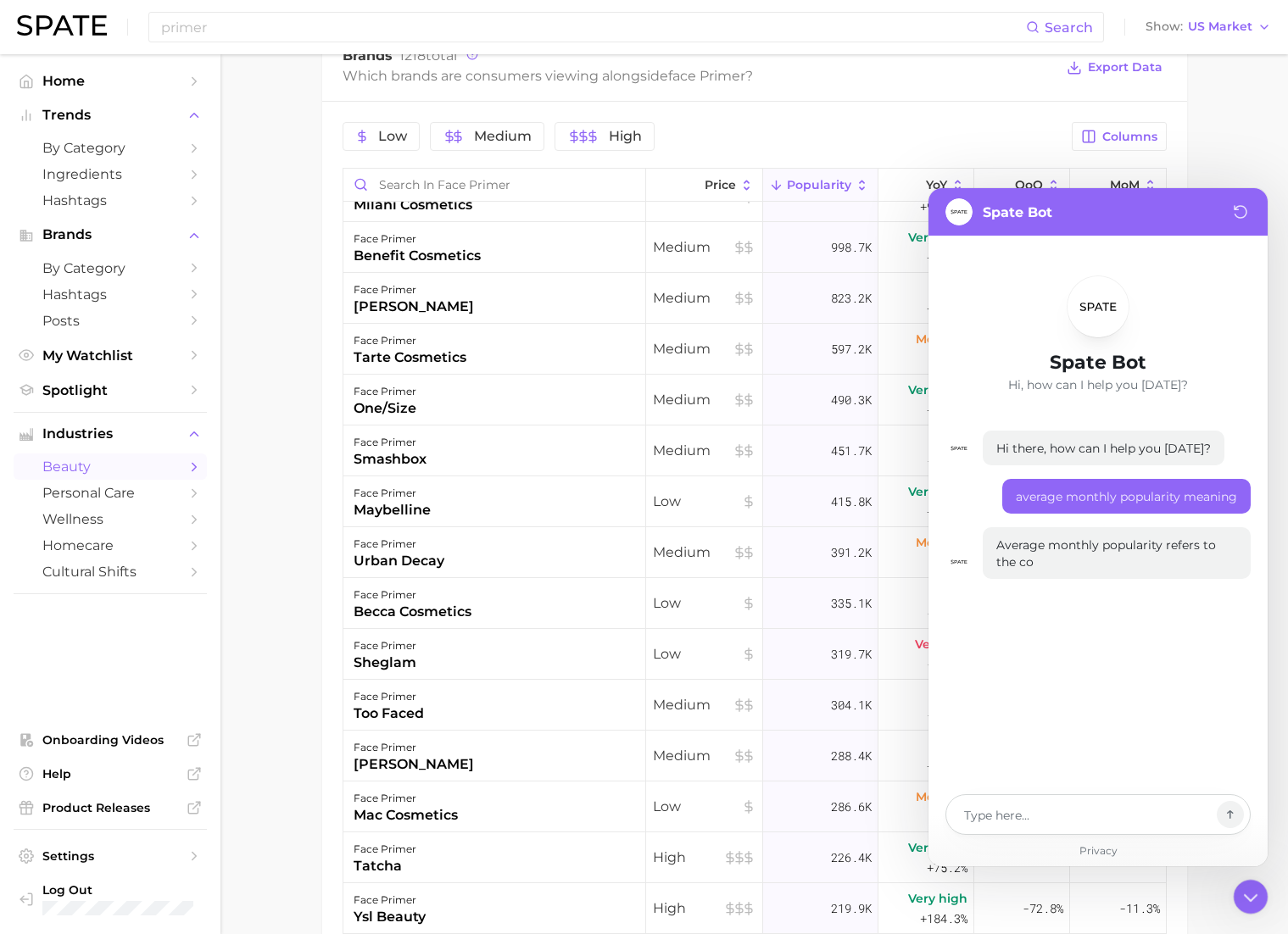
type textarea "x"
